Goal: Information Seeking & Learning: Learn about a topic

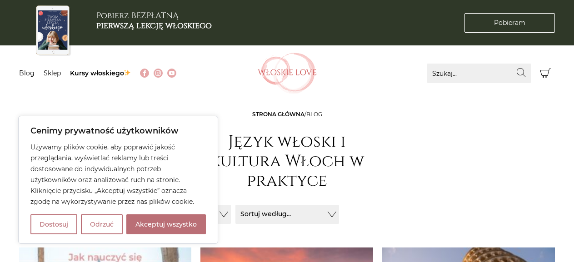
scroll to position [140, 0]
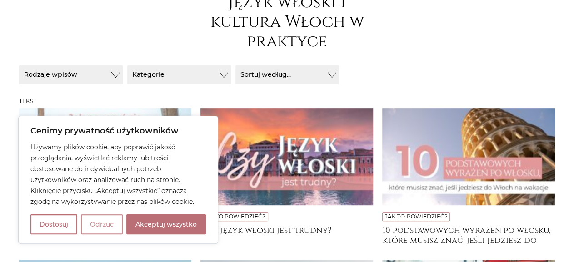
drag, startPoint x: 107, startPoint y: 221, endPoint x: 132, endPoint y: 171, distance: 55.7
click at [108, 220] on button "Odrzuć" at bounding box center [102, 225] width 42 height 20
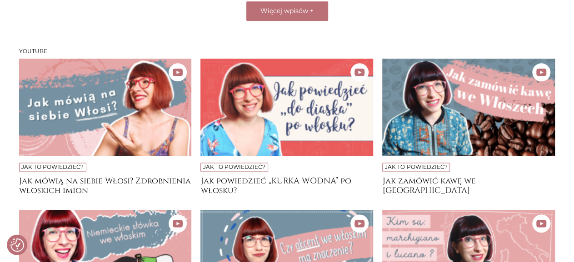
scroll to position [707, 0]
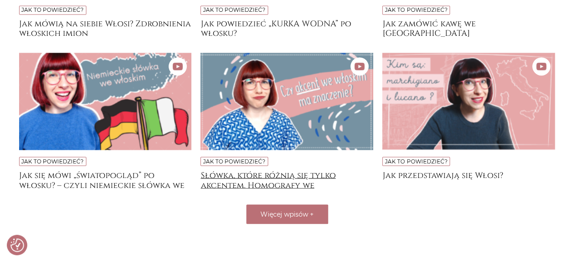
click at [294, 176] on h4 "Słówka, które różnią się tylko akcentem. Homografy we [DEMOGRAPHIC_DATA]" at bounding box center [287, 180] width 173 height 18
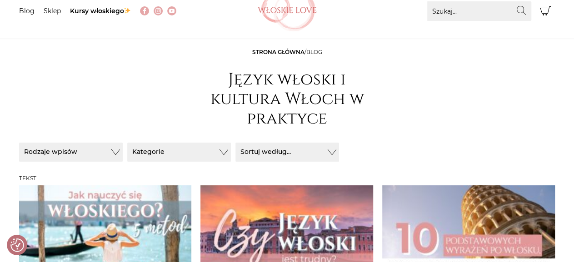
scroll to position [45, 0]
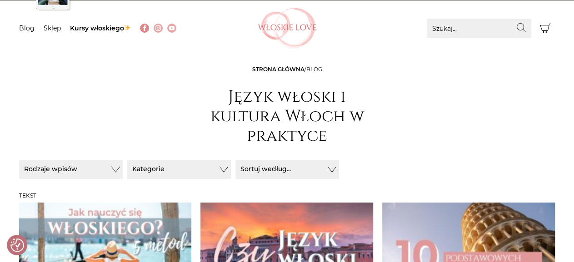
click at [145, 28] on img at bounding box center [144, 27] width 5 height 5
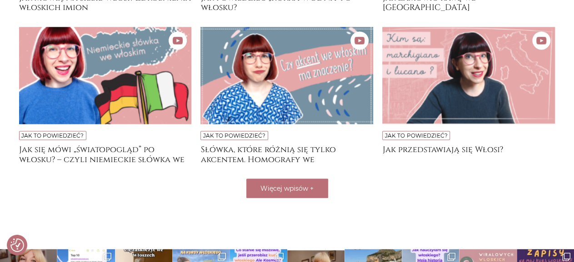
scroll to position [825, 0]
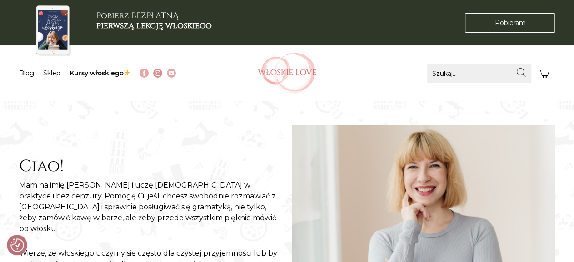
click at [161, 74] on img at bounding box center [157, 72] width 5 height 5
click at [145, 74] on img at bounding box center [143, 72] width 5 height 5
